Goal: Check status: Check status

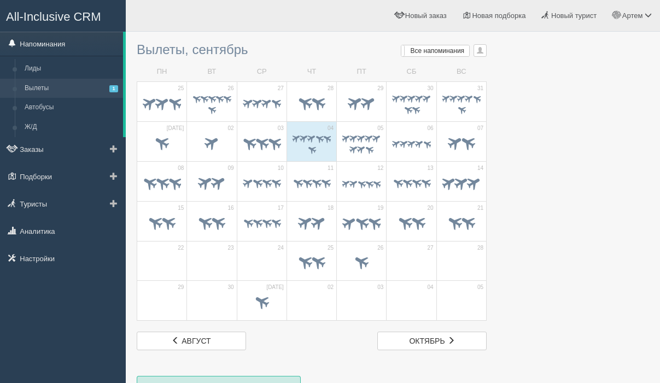
click at [34, 46] on link "Напоминания" at bounding box center [61, 44] width 123 height 24
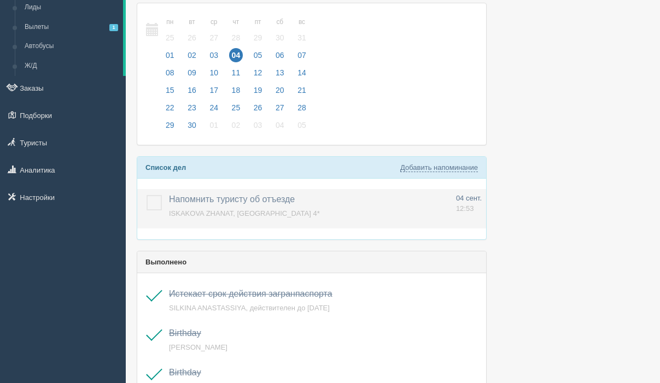
scroll to position [57, 0]
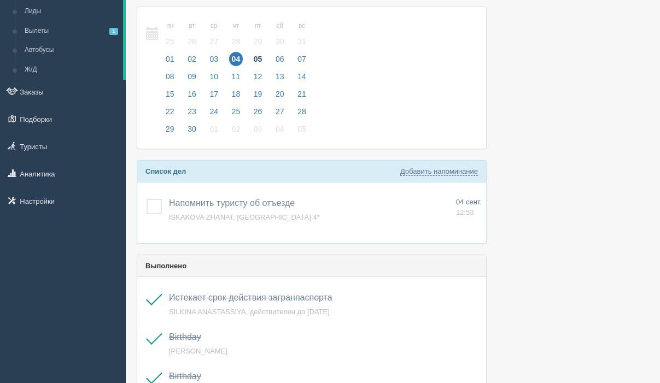
click at [259, 57] on span "05" at bounding box center [258, 59] width 14 height 14
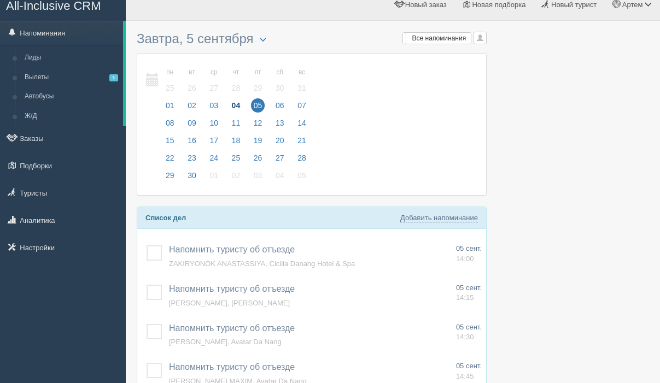
scroll to position [41, 0]
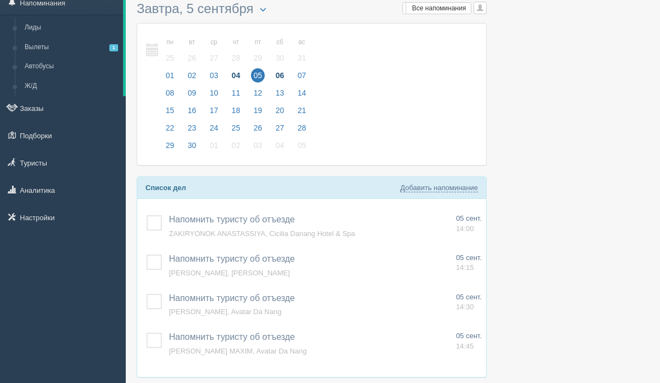
click at [285, 73] on span "06" at bounding box center [280, 75] width 14 height 14
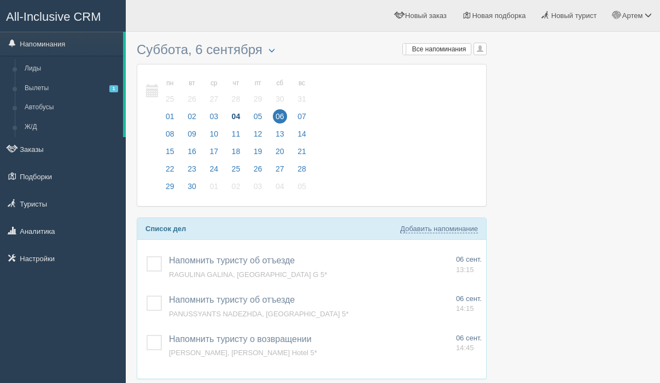
scroll to position [1, 0]
click at [308, 112] on span "07" at bounding box center [302, 116] width 14 height 14
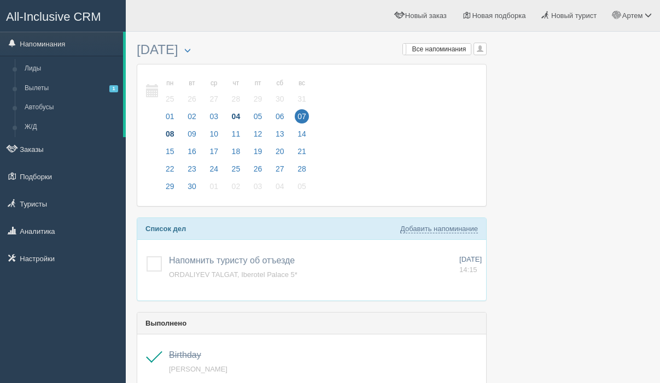
click at [170, 133] on span "08" at bounding box center [170, 134] width 14 height 14
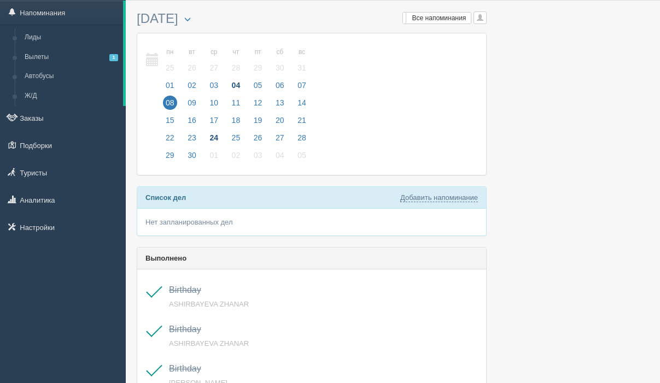
scroll to position [36, 0]
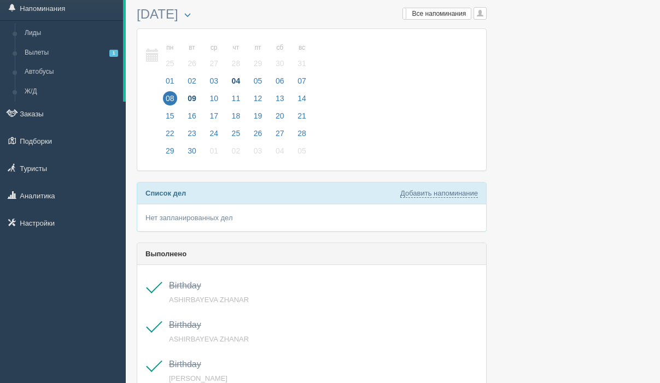
click at [192, 95] on span "09" at bounding box center [192, 98] width 14 height 14
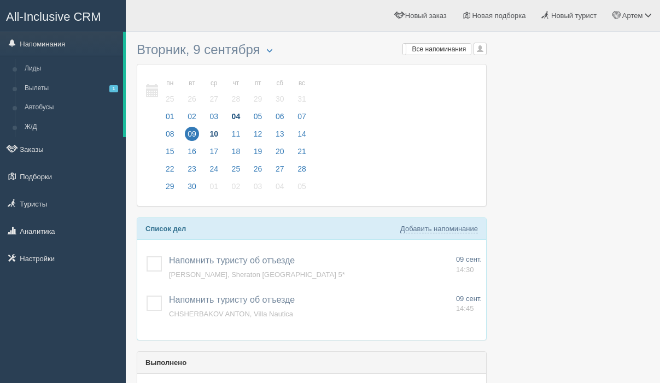
click at [216, 133] on span "10" at bounding box center [214, 134] width 14 height 14
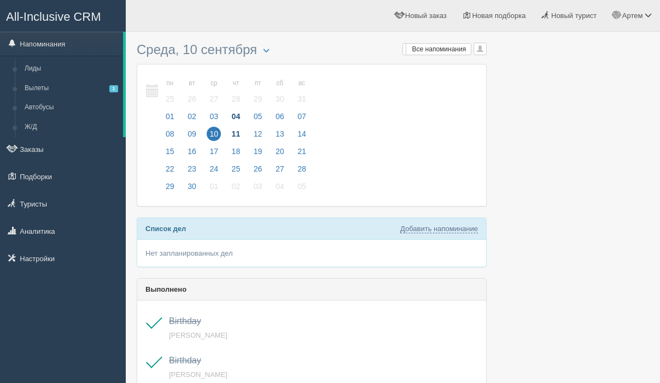
click at [237, 132] on span "11" at bounding box center [236, 134] width 14 height 14
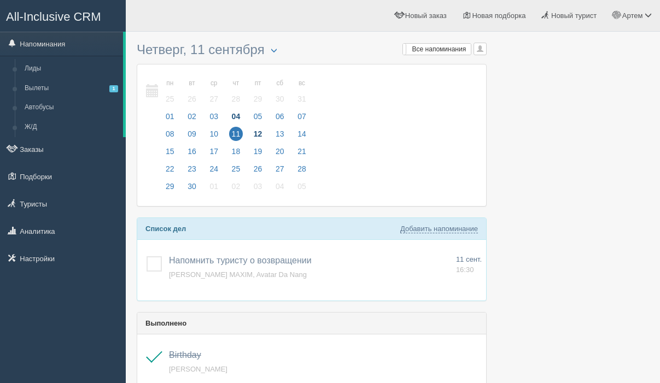
click at [253, 130] on span "12" at bounding box center [258, 134] width 14 height 14
click at [238, 131] on span "11" at bounding box center [236, 134] width 14 height 14
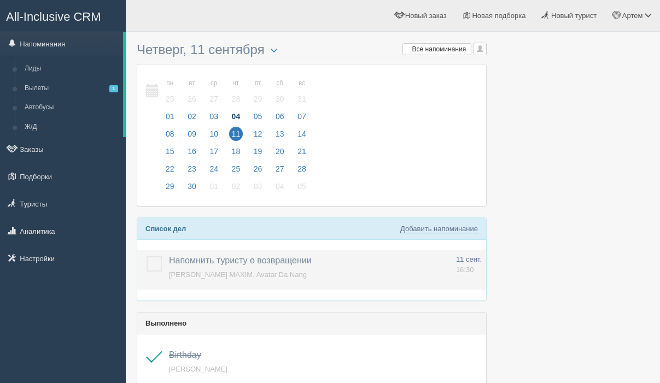
click at [147, 256] on label at bounding box center [147, 256] width 0 height 0
click at [0, 0] on input "checkbox" at bounding box center [0, 0] width 0 height 0
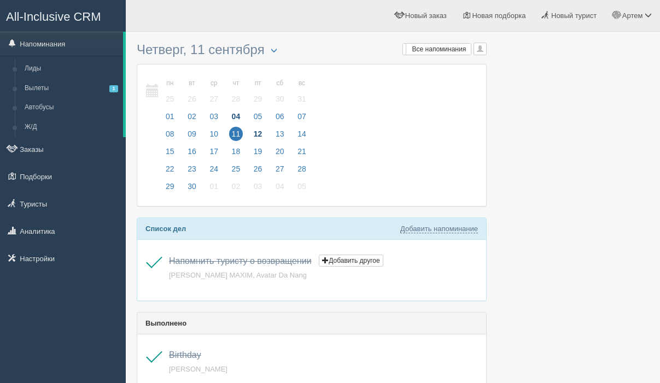
click at [260, 132] on span "12" at bounding box center [258, 134] width 14 height 14
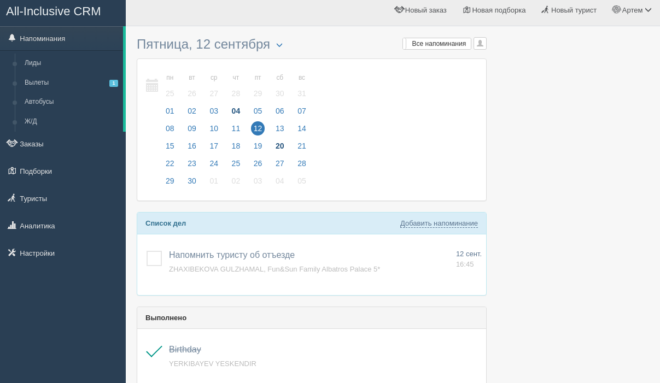
scroll to position [7, 0]
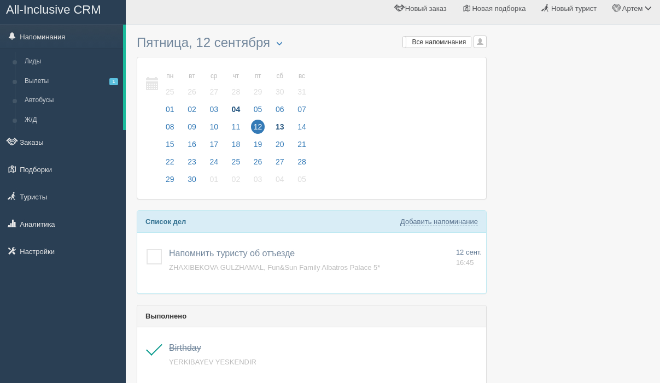
click at [279, 129] on span "13" at bounding box center [280, 127] width 14 height 14
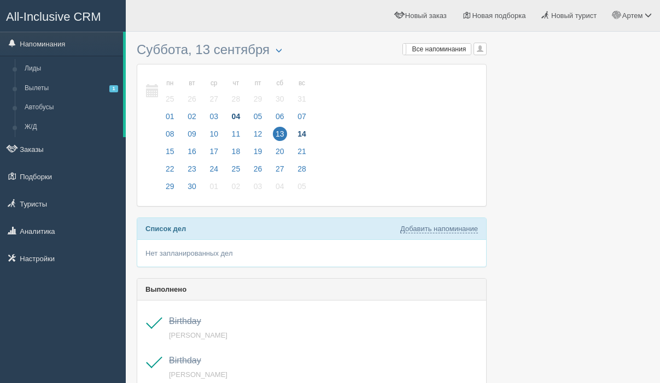
click at [301, 132] on span "14" at bounding box center [302, 134] width 14 height 14
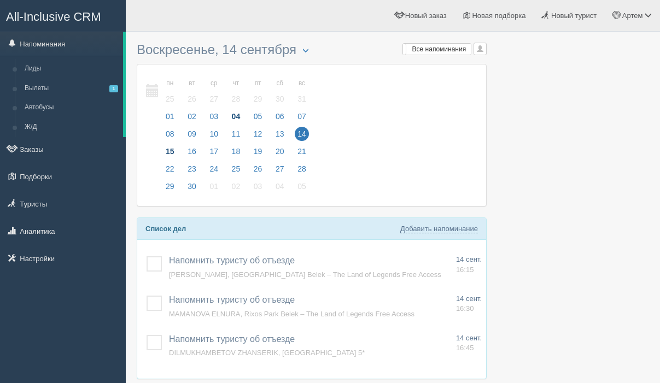
click at [166, 148] on span "15" at bounding box center [170, 151] width 14 height 14
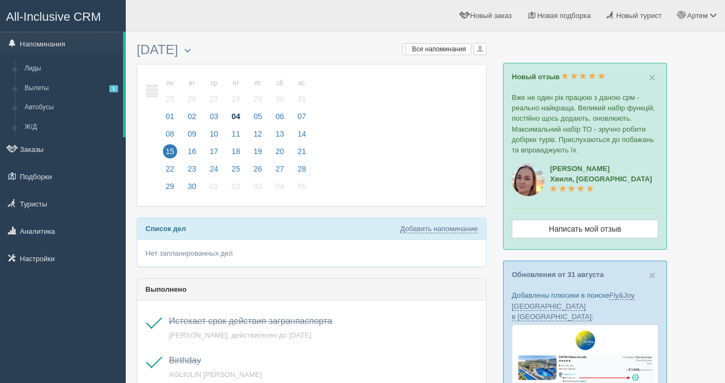
click at [239, 118] on span "04" at bounding box center [236, 116] width 14 height 14
